Goal: Task Accomplishment & Management: Manage account settings

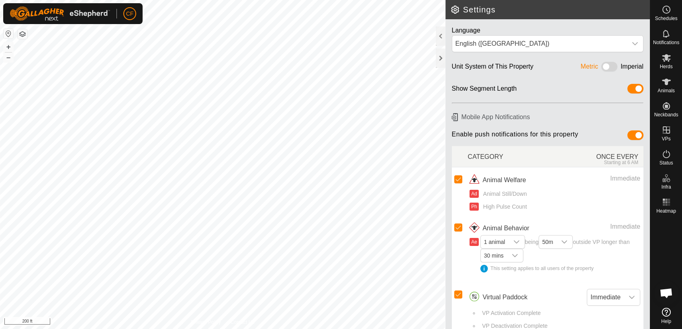
scroll to position [11, 0]
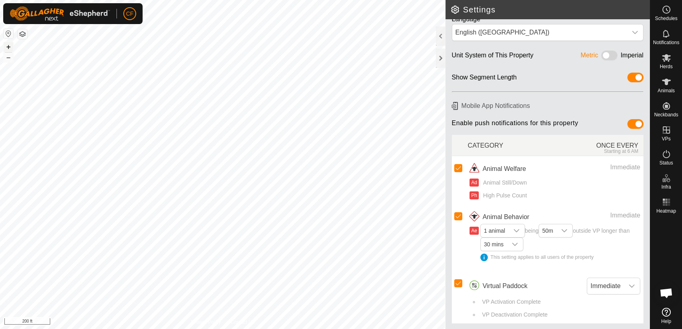
click at [9, 47] on button "+" at bounding box center [9, 47] width 10 height 10
click at [666, 81] on icon at bounding box center [666, 82] width 9 height 6
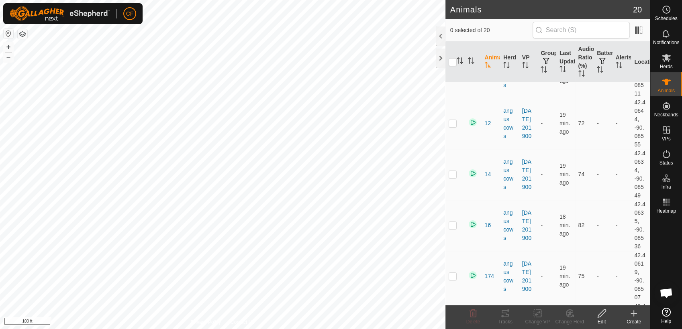
scroll to position [47, 0]
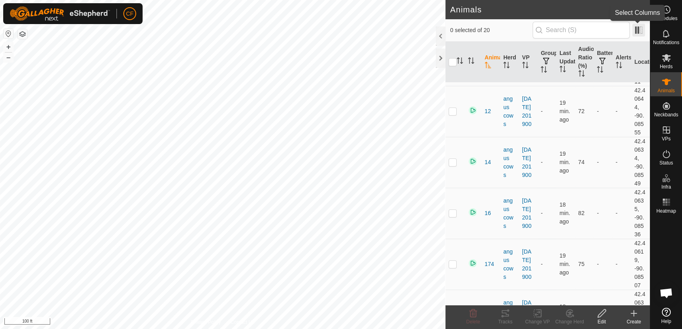
click at [637, 27] on span at bounding box center [638, 30] width 13 height 13
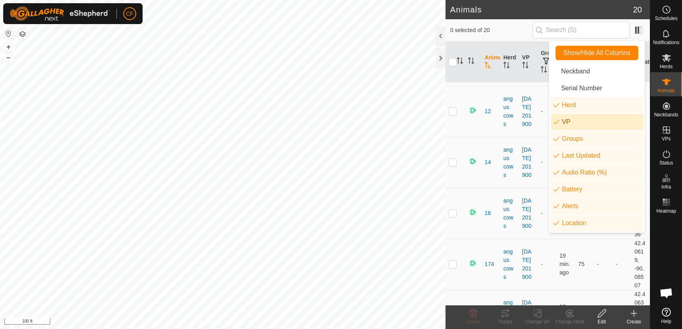
click at [582, 116] on li "VP" at bounding box center [597, 122] width 92 height 16
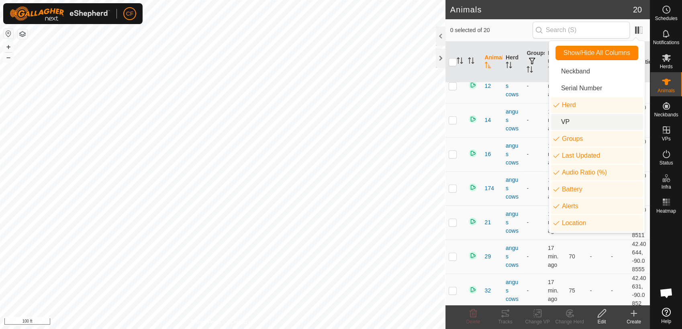
click at [582, 116] on li "VP" at bounding box center [597, 122] width 92 height 16
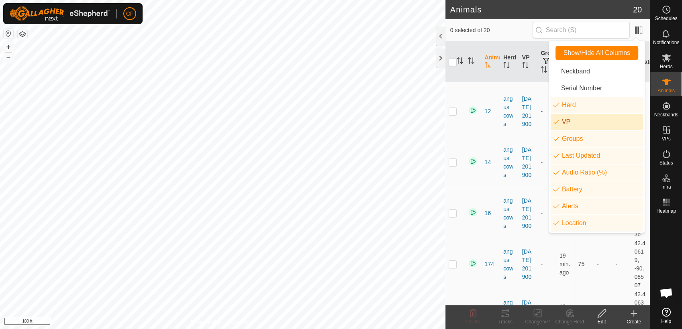
click at [582, 116] on li "VP" at bounding box center [597, 122] width 92 height 16
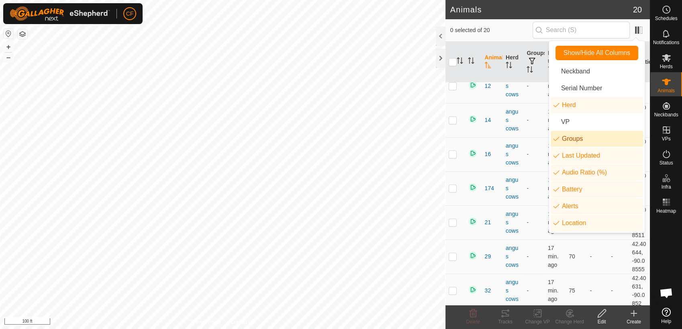
click at [577, 138] on li "Groups" at bounding box center [597, 139] width 92 height 16
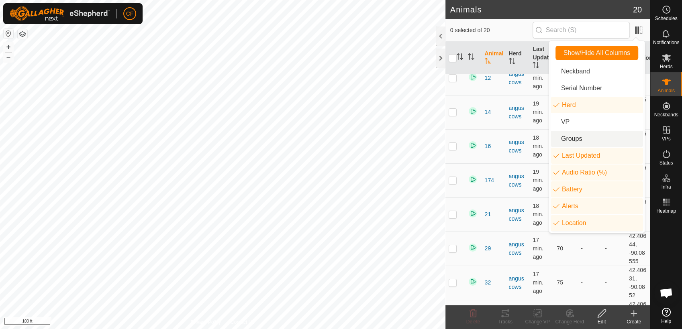
click at [577, 138] on li "Groups" at bounding box center [597, 139] width 92 height 16
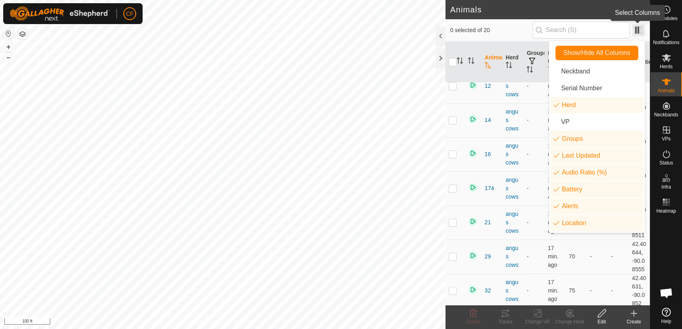
click at [644, 31] on span at bounding box center [638, 30] width 13 height 13
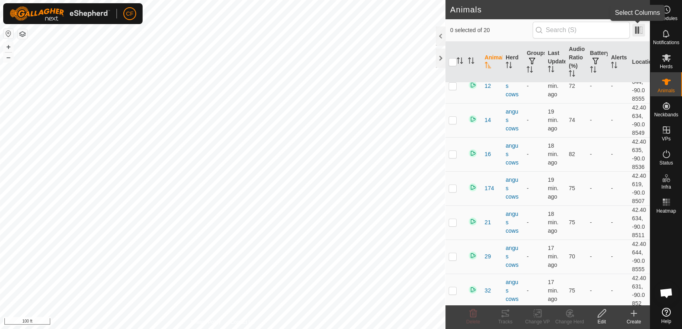
click at [641, 28] on span at bounding box center [638, 30] width 13 height 13
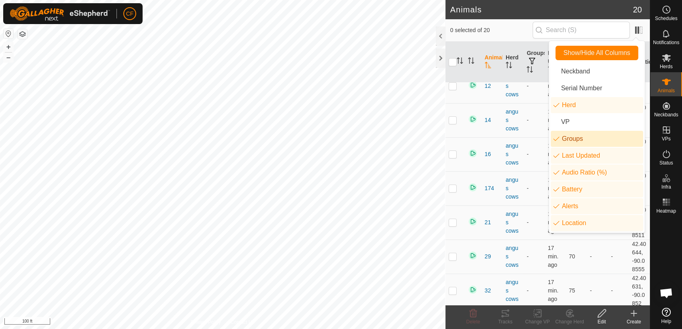
click at [575, 137] on li "Groups" at bounding box center [597, 139] width 92 height 16
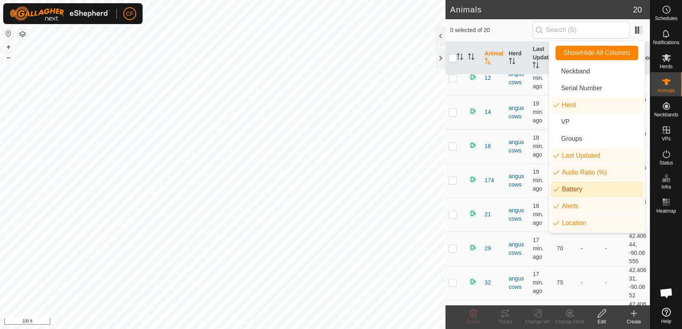
click at [579, 191] on li "Battery" at bounding box center [597, 190] width 92 height 16
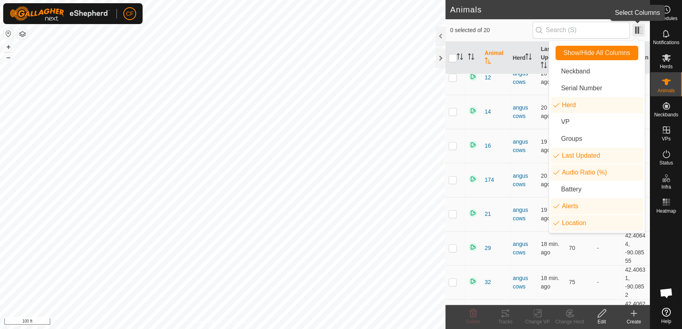
click at [638, 27] on span at bounding box center [638, 30] width 13 height 13
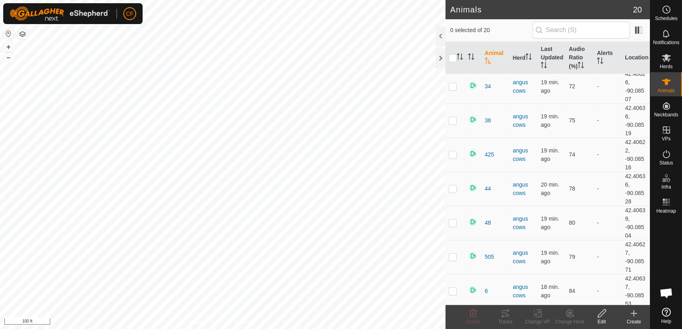
scroll to position [212, 0]
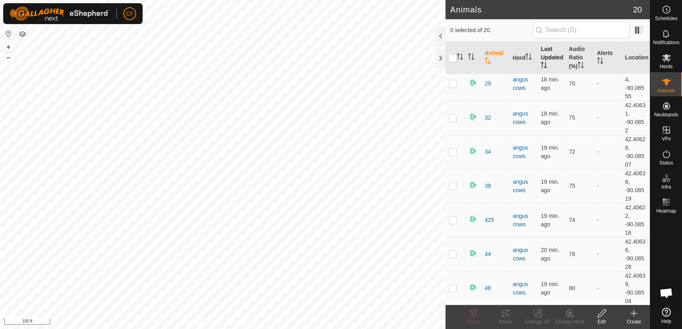
click at [549, 57] on th "Last Updated" at bounding box center [551, 58] width 28 height 33
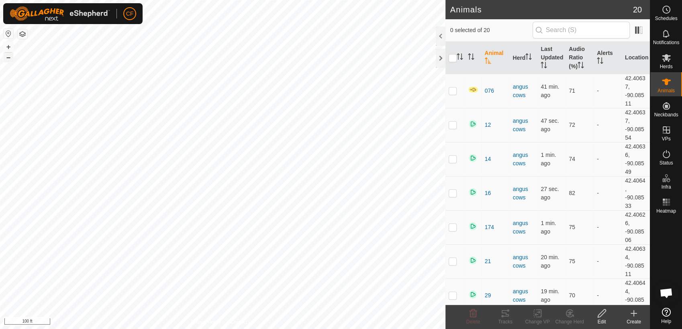
click at [5, 58] on button "–" at bounding box center [9, 58] width 10 height 10
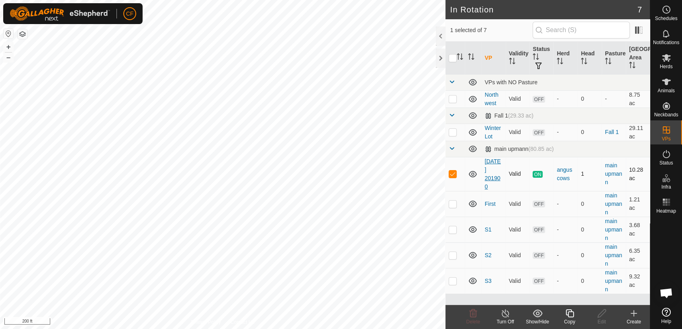
click at [492, 164] on link "2025-09-22 201900" at bounding box center [493, 174] width 16 height 32
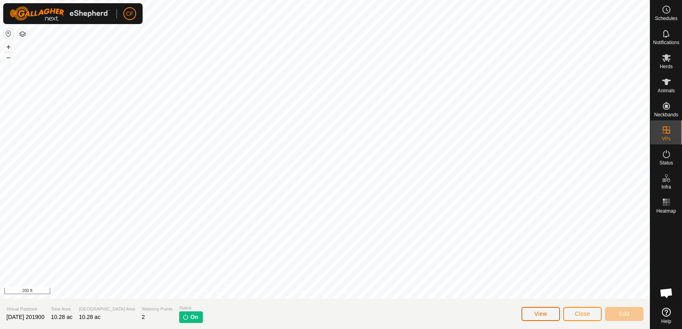
click at [549, 315] on button "View" at bounding box center [540, 314] width 39 height 14
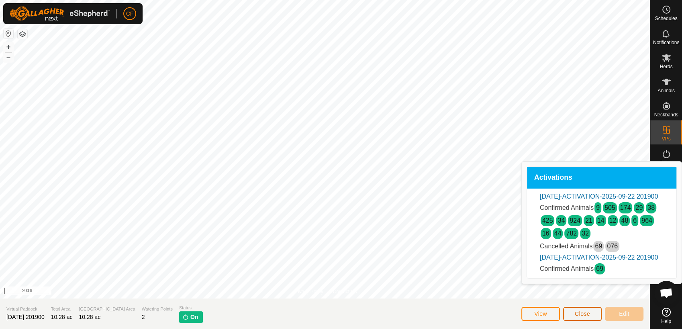
click at [578, 315] on span "Close" at bounding box center [582, 314] width 15 height 6
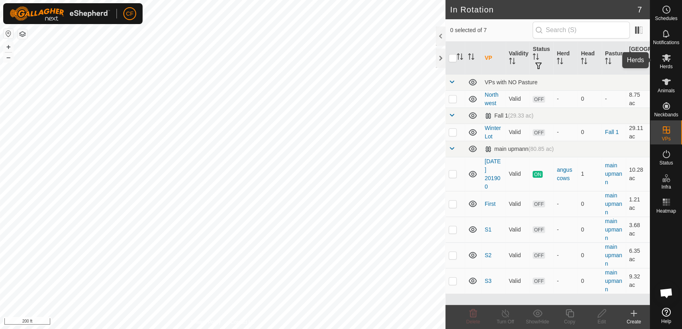
click at [668, 58] on icon at bounding box center [667, 58] width 10 height 10
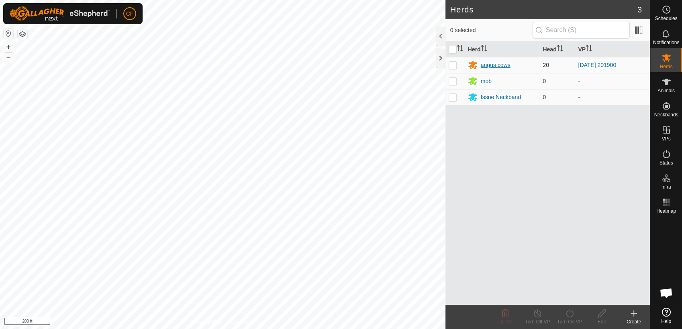
click at [491, 65] on div "angus cows" at bounding box center [496, 65] width 30 height 8
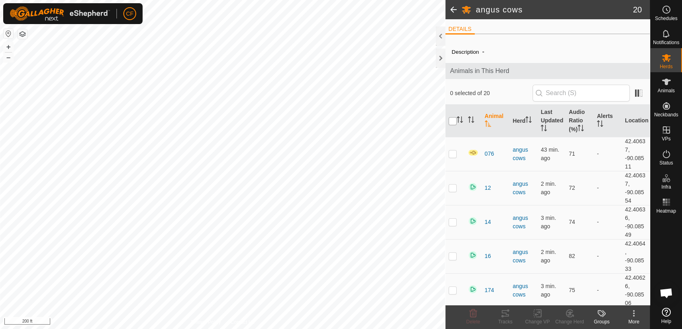
click at [452, 124] on input "checkbox" at bounding box center [453, 121] width 8 height 8
checkbox input "true"
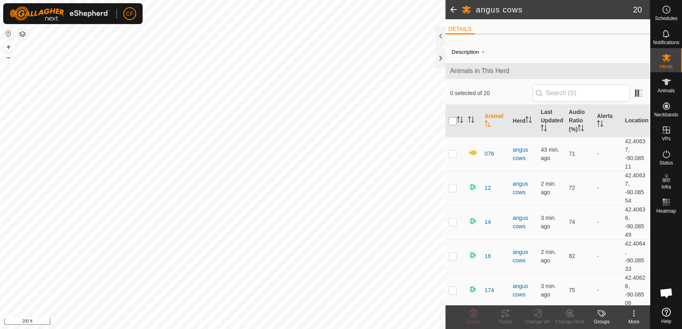
checkbox input "true"
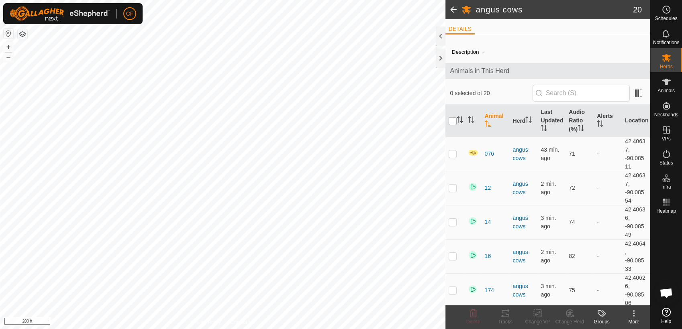
checkbox input "true"
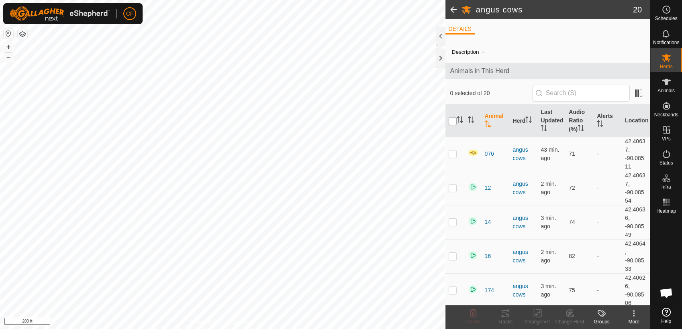
checkbox input "true"
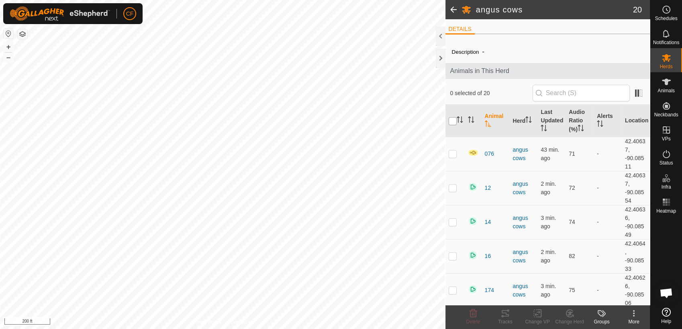
checkbox input "true"
click at [539, 314] on icon at bounding box center [538, 313] width 6 height 5
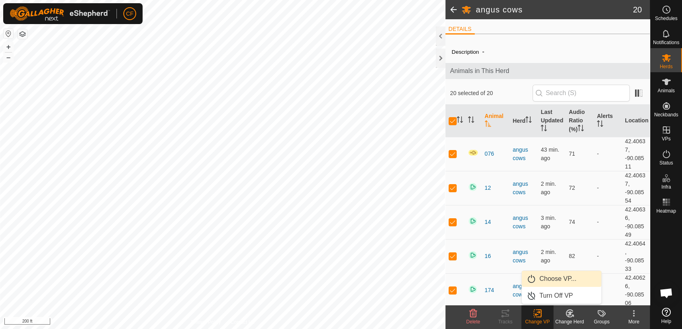
click at [549, 283] on link "Choose VP..." at bounding box center [562, 279] width 80 height 16
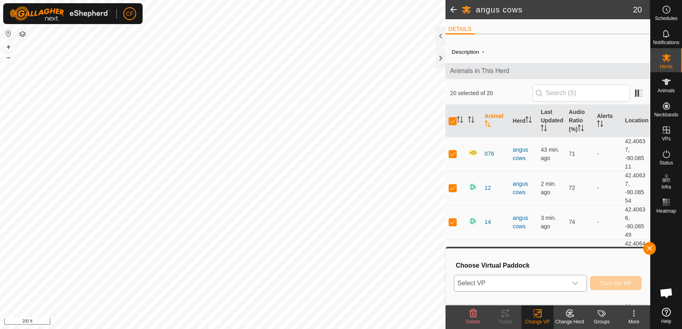
click at [578, 283] on icon "dropdown trigger" at bounding box center [575, 283] width 6 height 3
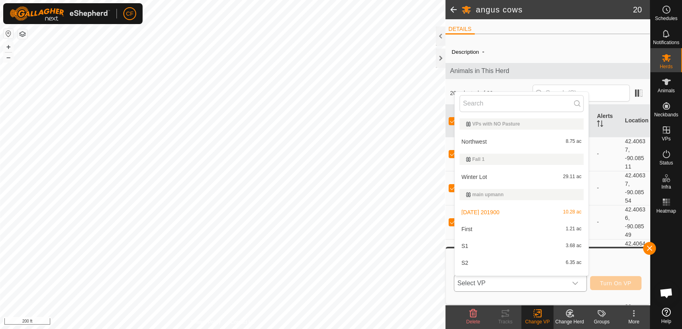
scroll to position [12, 0]
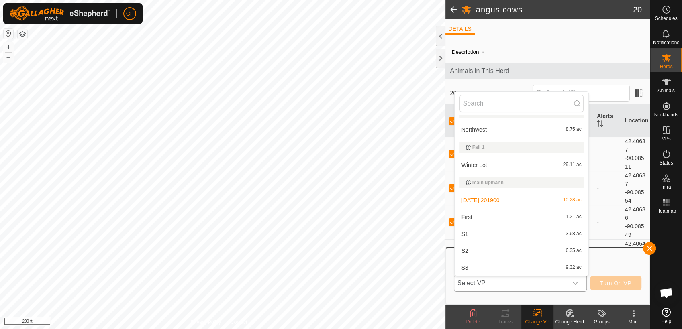
click at [537, 234] on li "S1 3.68 ac" at bounding box center [522, 234] width 134 height 16
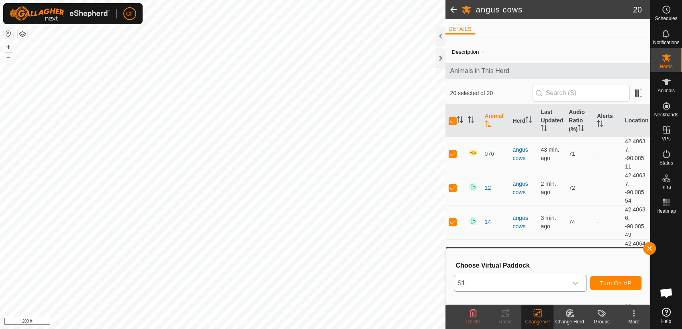
click at [633, 316] on icon at bounding box center [634, 314] width 10 height 10
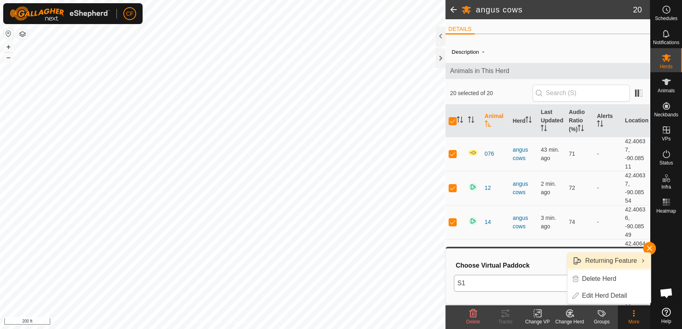
click at [630, 259] on link "Returning Feature" at bounding box center [609, 261] width 83 height 16
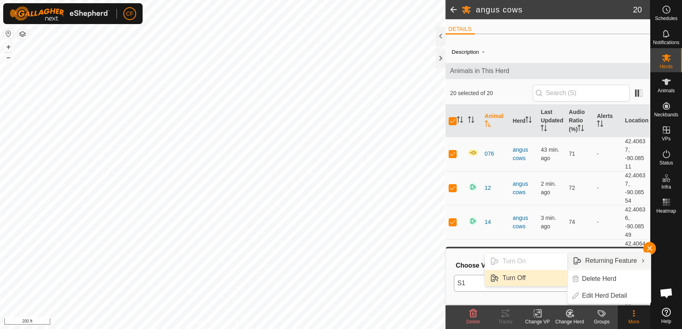
click at [519, 276] on link "Turn Off" at bounding box center [526, 278] width 82 height 16
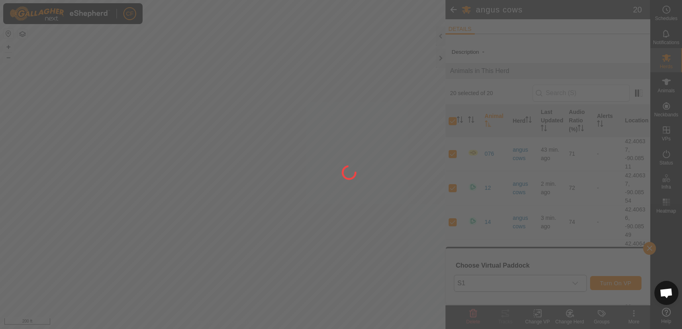
checkbox input "false"
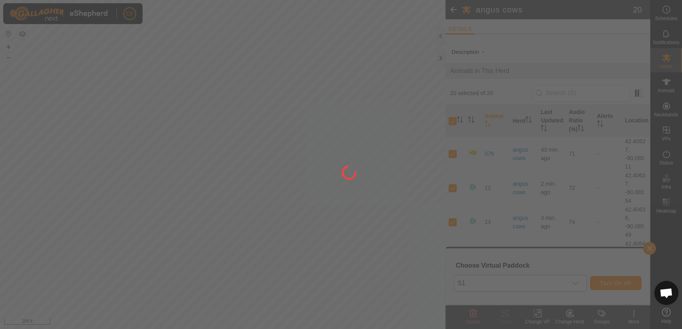
checkbox input "false"
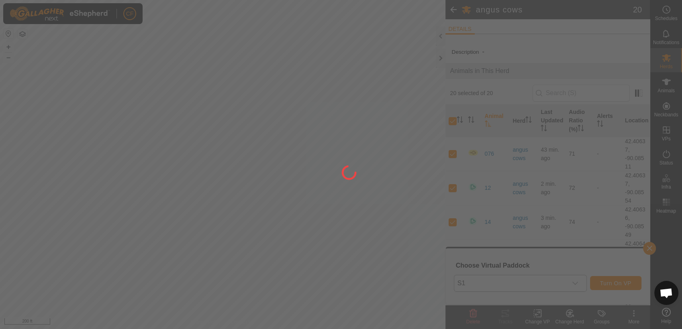
checkbox input "false"
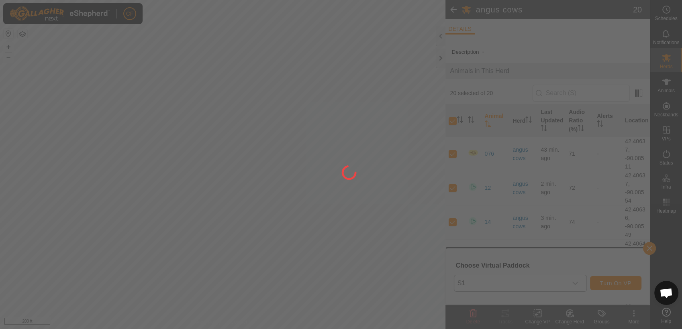
checkbox input "false"
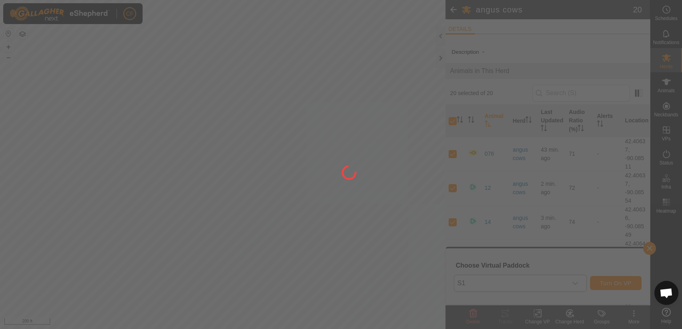
checkbox input "false"
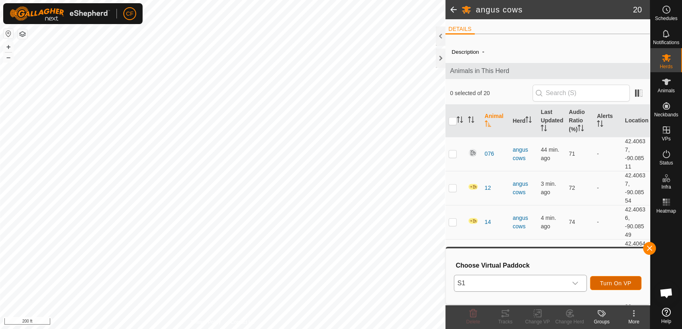
click at [610, 282] on span "Turn On VP" at bounding box center [615, 283] width 31 height 6
click at [620, 286] on span "Turn On VP" at bounding box center [615, 283] width 31 height 6
click at [666, 34] on icon at bounding box center [667, 34] width 10 height 10
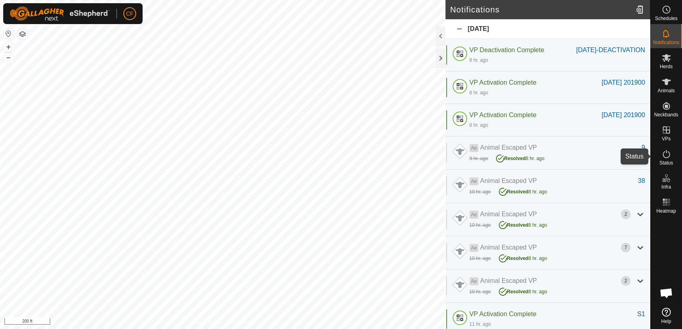
click at [671, 156] on es-activation-svg-icon at bounding box center [666, 154] width 14 height 13
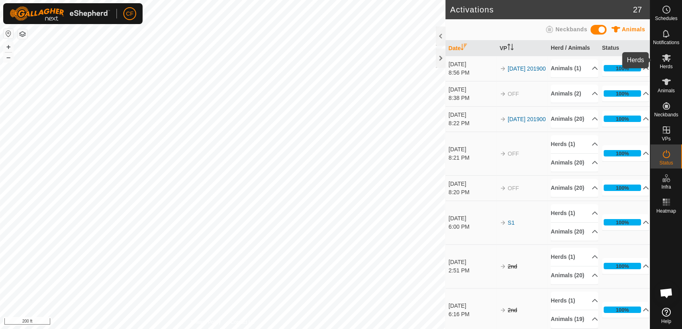
click at [664, 66] on span "Herds" at bounding box center [666, 66] width 13 height 5
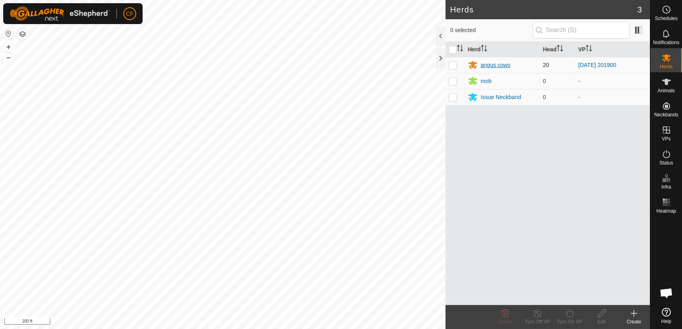
click at [505, 63] on div "angus cows" at bounding box center [496, 65] width 30 height 8
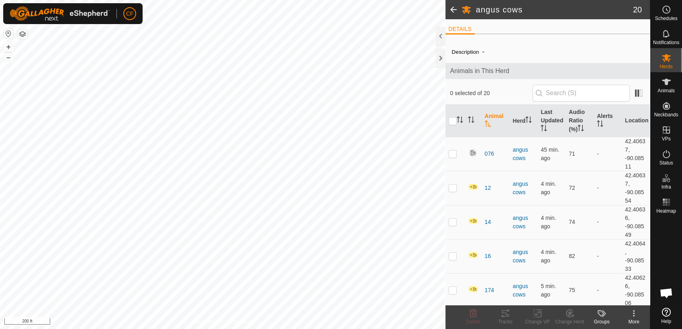
scroll to position [3070, 0]
click at [451, 123] on input "checkbox" at bounding box center [453, 121] width 8 height 8
checkbox input "true"
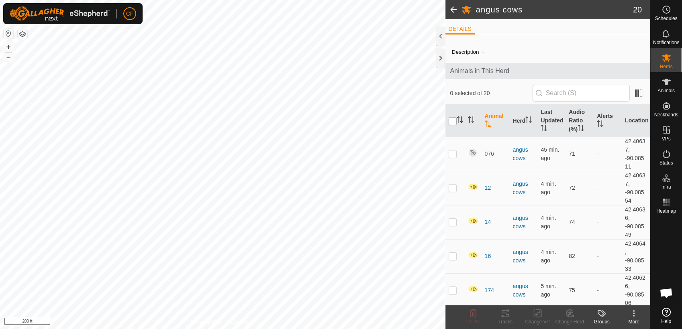
checkbox input "true"
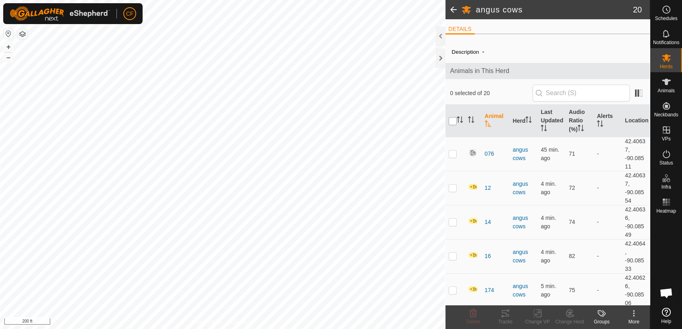
checkbox input "true"
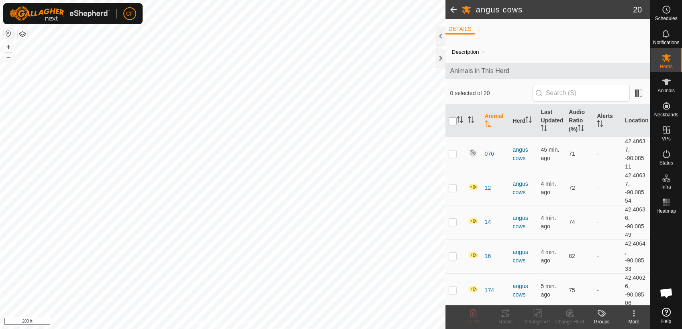
checkbox input "true"
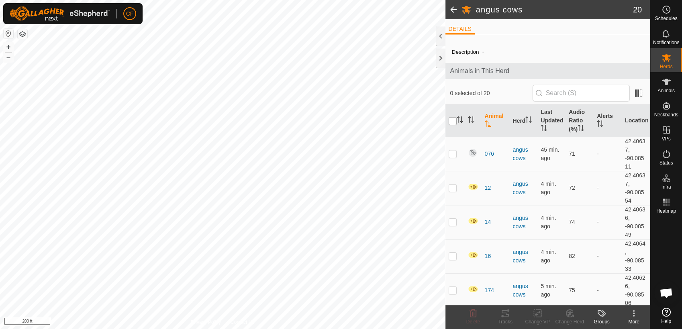
checkbox input "true"
click at [534, 316] on icon at bounding box center [538, 314] width 10 height 10
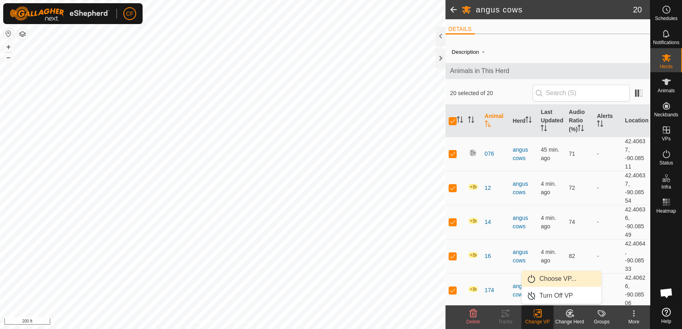
click at [551, 278] on link "Choose VP..." at bounding box center [562, 279] width 80 height 16
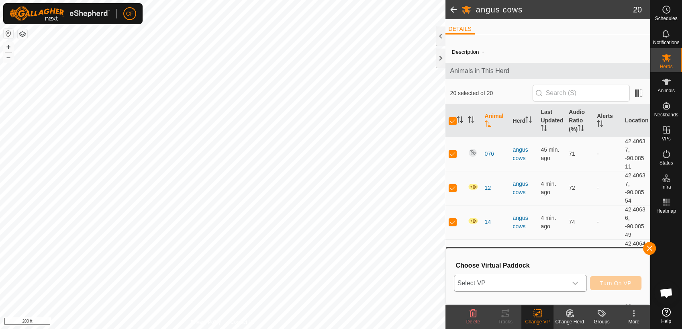
click at [576, 280] on icon "dropdown trigger" at bounding box center [575, 283] width 6 height 6
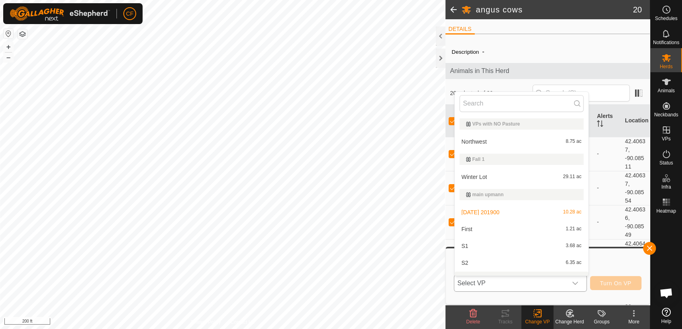
scroll to position [12, 0]
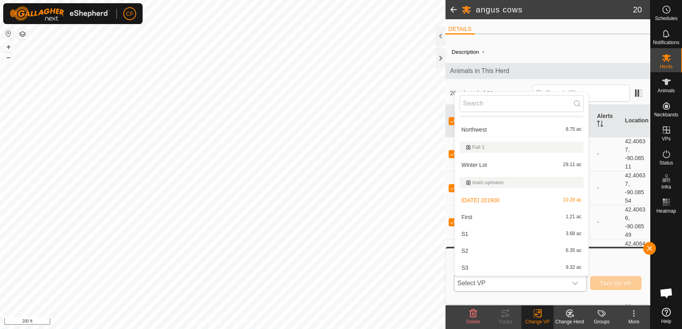
click at [523, 235] on li "S1 3.68 ac" at bounding box center [522, 234] width 134 height 16
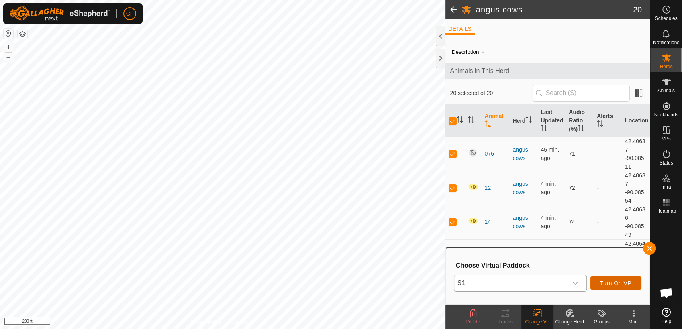
click at [621, 280] on span "Turn On VP" at bounding box center [615, 283] width 31 height 6
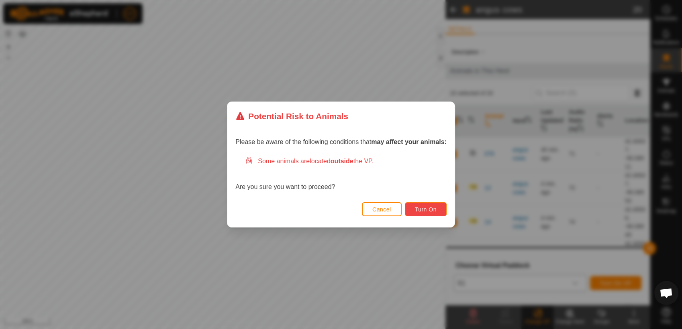
click at [424, 210] on span "Turn On" at bounding box center [426, 209] width 22 height 6
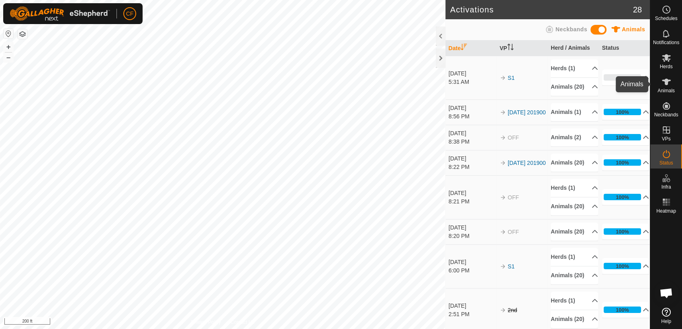
click at [665, 83] on icon at bounding box center [666, 82] width 9 height 6
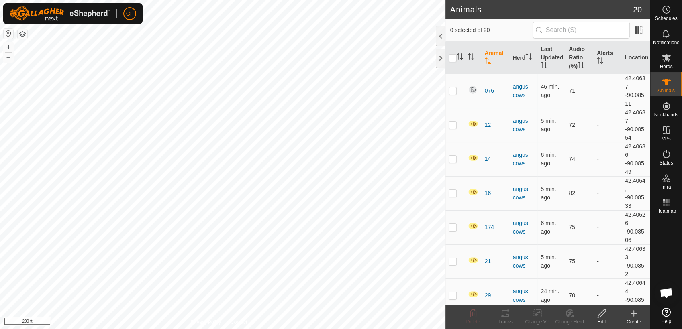
scroll to position [3070, 0]
click at [451, 59] on input "checkbox" at bounding box center [453, 58] width 8 height 8
checkbox input "true"
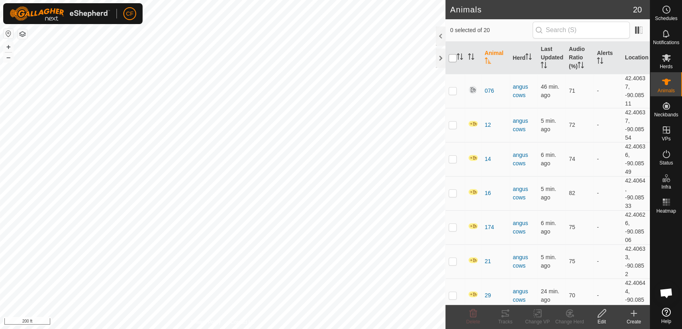
checkbox input "true"
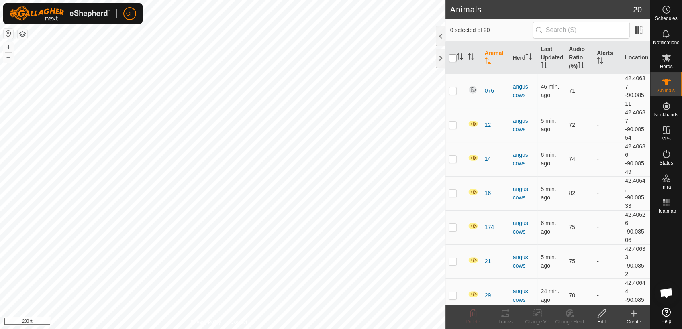
checkbox input "true"
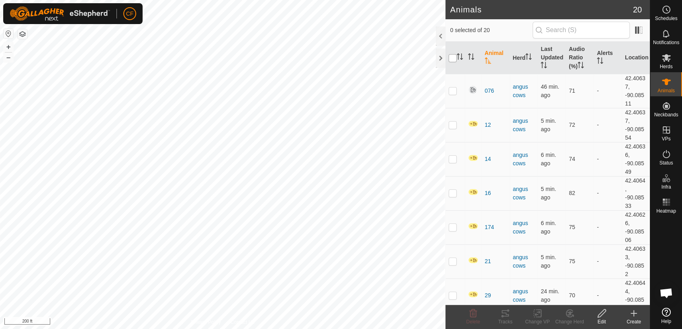
checkbox input "true"
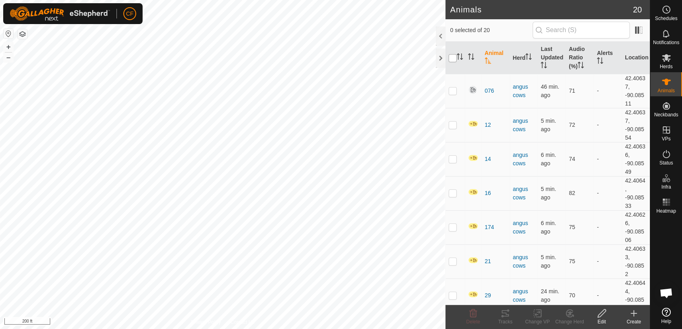
checkbox input "true"
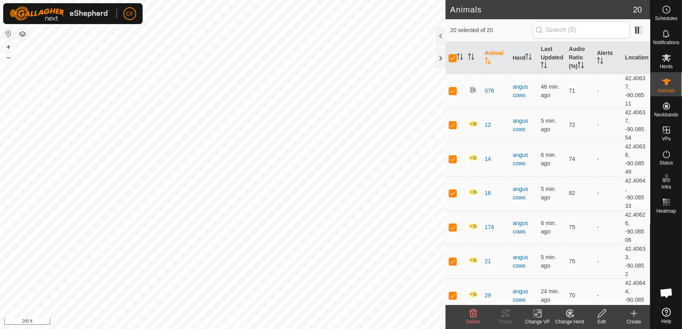
click at [539, 316] on icon at bounding box center [538, 314] width 10 height 10
click at [452, 59] on input "checkbox" at bounding box center [453, 58] width 8 height 8
checkbox input "false"
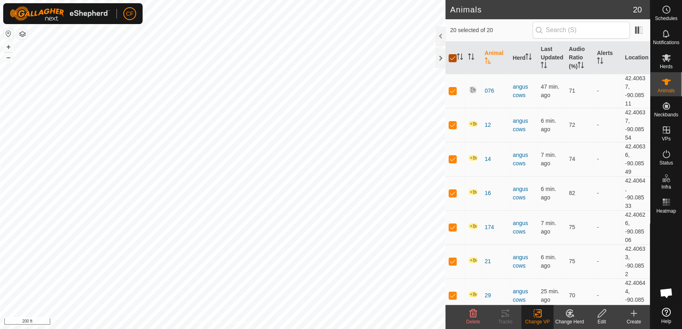
checkbox input "false"
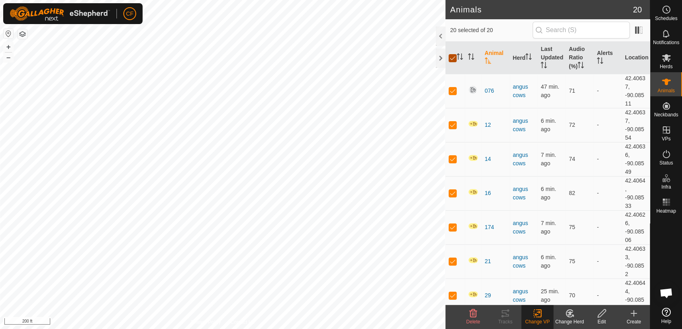
checkbox input "false"
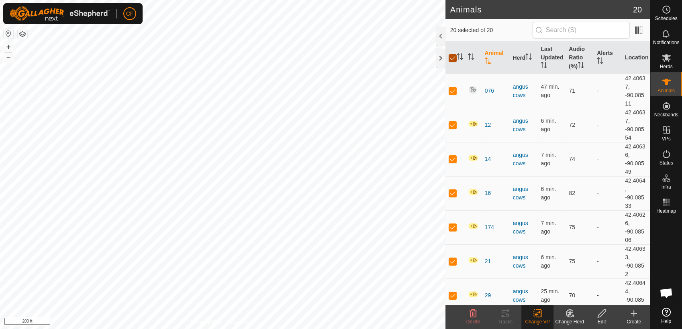
checkbox input "false"
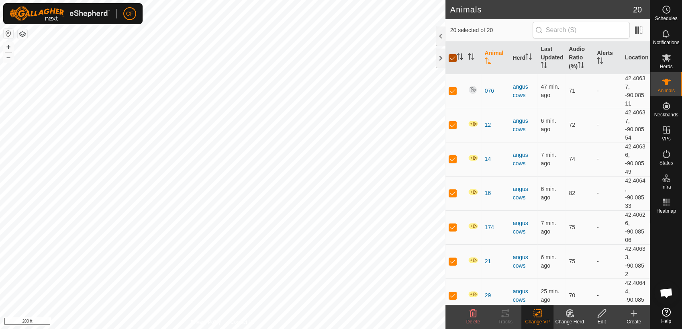
checkbox input "false"
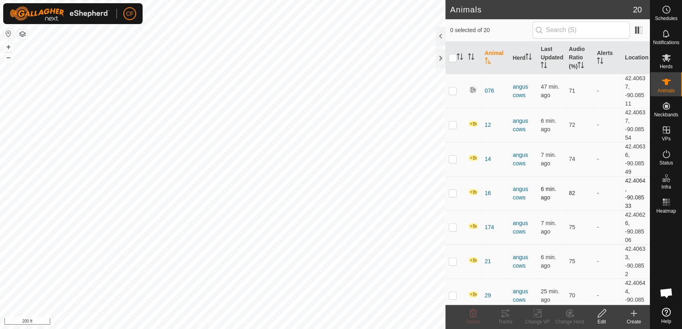
click at [453, 192] on p-checkbox at bounding box center [453, 193] width 8 height 6
checkbox input "true"
click at [503, 317] on icon at bounding box center [505, 313] width 7 height 6
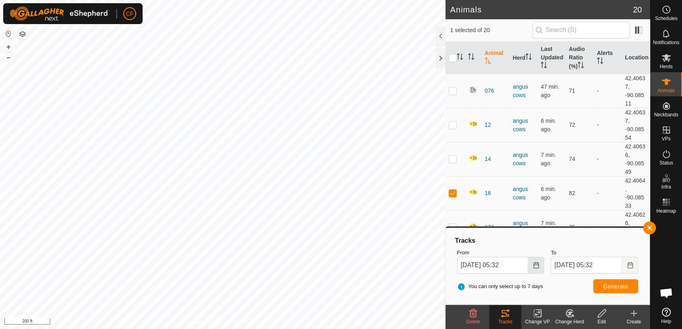
click at [536, 265] on icon "Choose Date" at bounding box center [535, 265] width 5 height 6
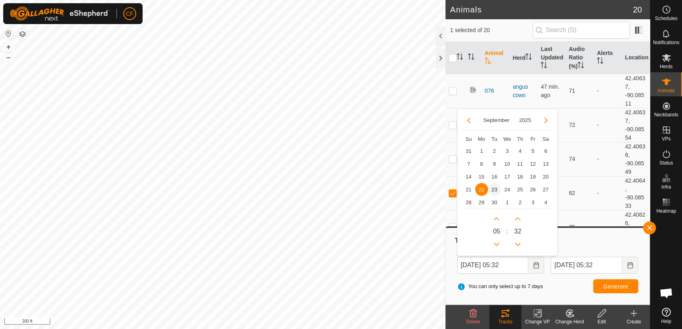
click at [496, 187] on span "23" at bounding box center [494, 189] width 13 height 13
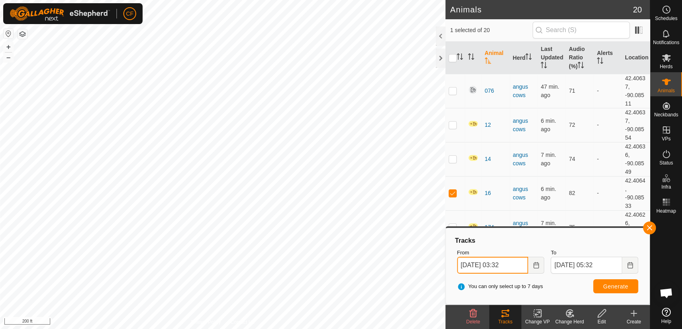
type input "Sep 23, 2025 03:32"
click at [616, 284] on span "Generate" at bounding box center [615, 287] width 25 height 6
click at [8, 47] on button "+" at bounding box center [9, 47] width 10 height 10
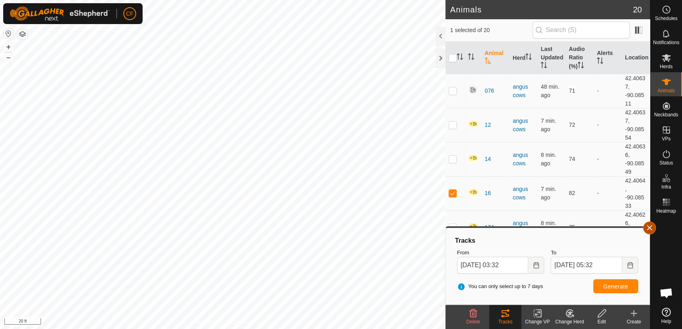
click at [652, 230] on button "button" at bounding box center [649, 228] width 13 height 13
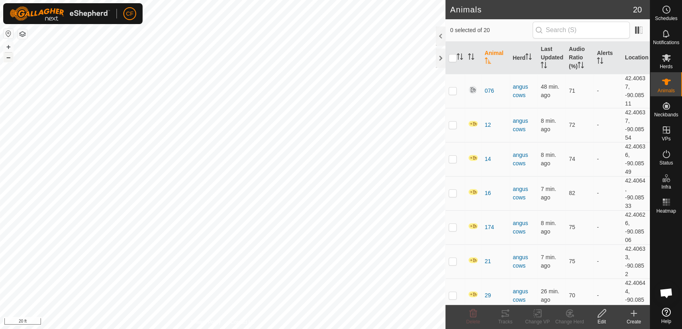
scroll to position [3070, 0]
click at [10, 58] on button "–" at bounding box center [9, 58] width 10 height 10
